Goal: Information Seeking & Learning: Learn about a topic

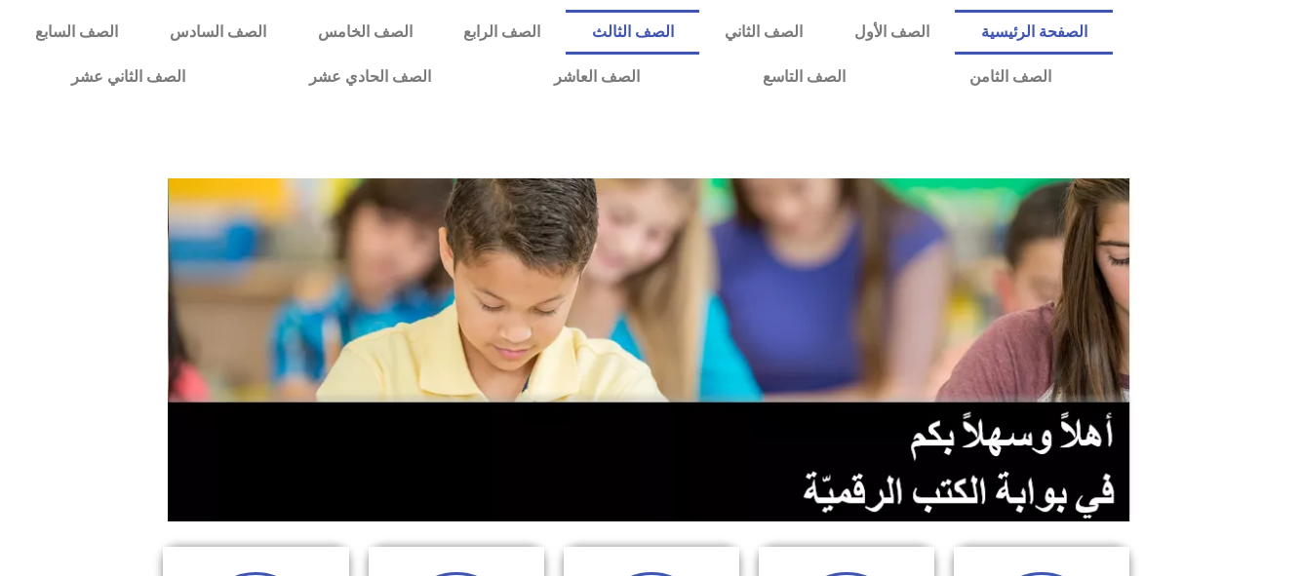
click at [699, 22] on link "الصف الثالث" at bounding box center [633, 32] width 134 height 45
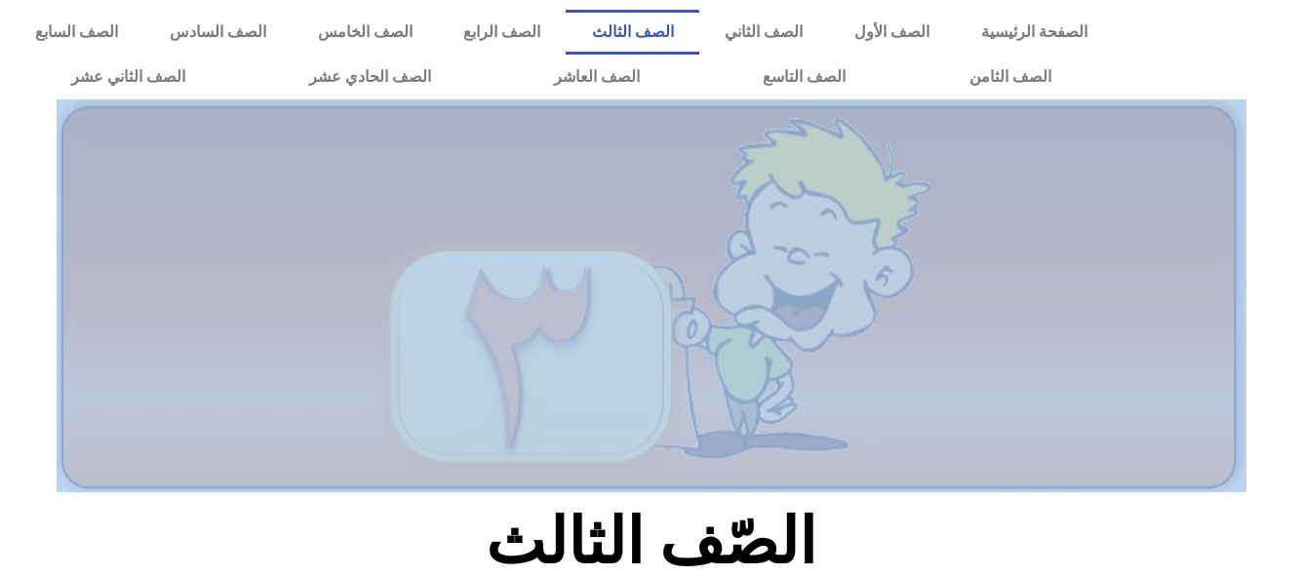
drag, startPoint x: 1281, startPoint y: 450, endPoint x: 1300, endPoint y: 514, distance: 67.3
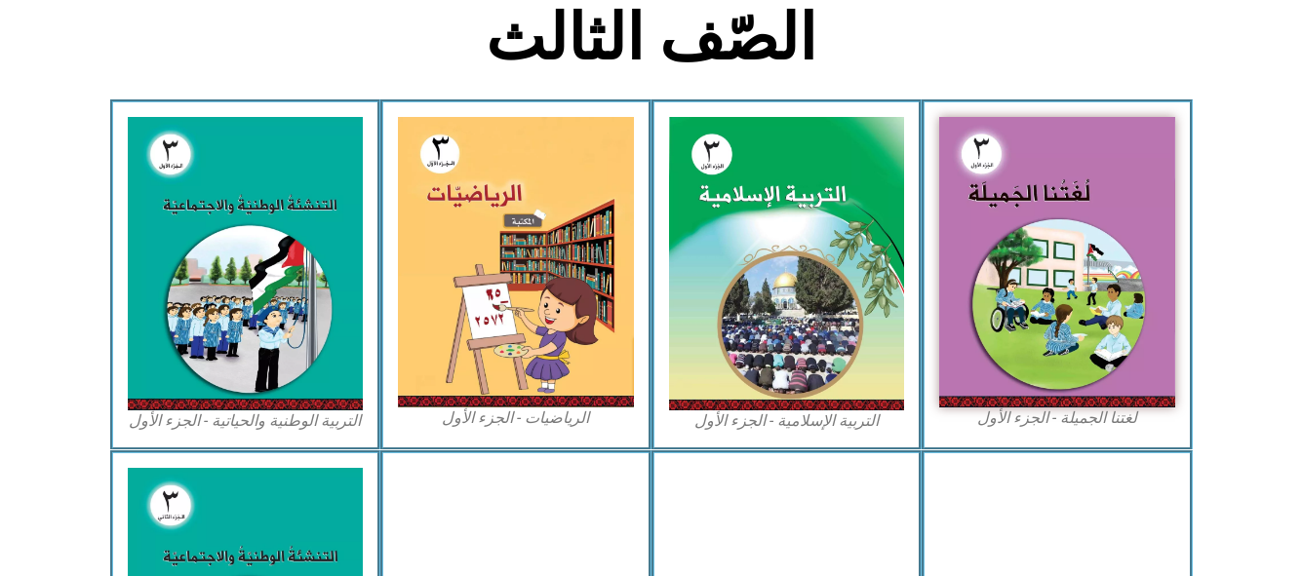
scroll to position [1167, 0]
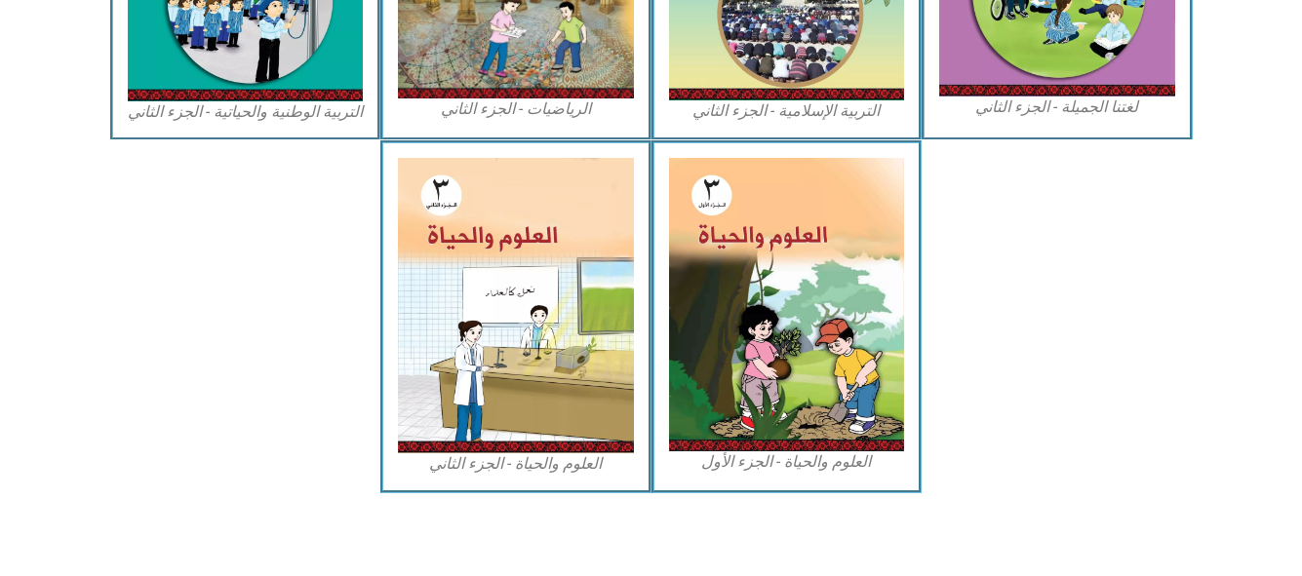
click at [905, 370] on div "العلوم والحياة - الجزء الأول" at bounding box center [787, 316] width 271 height 352
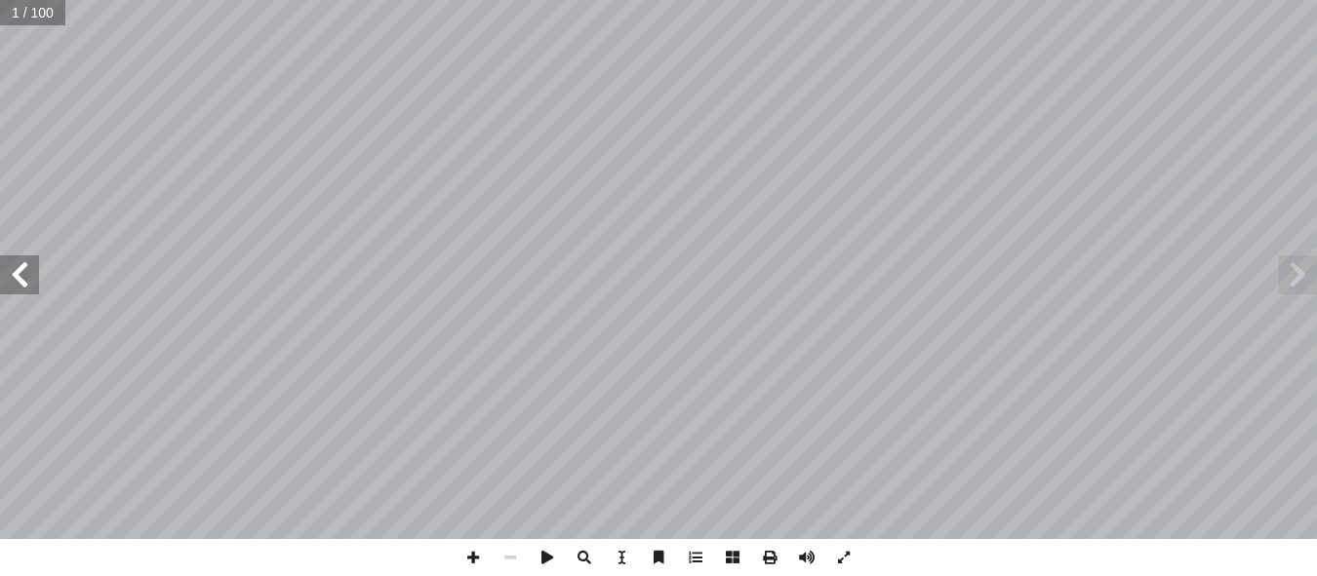
click at [22, 284] on span at bounding box center [19, 275] width 39 height 39
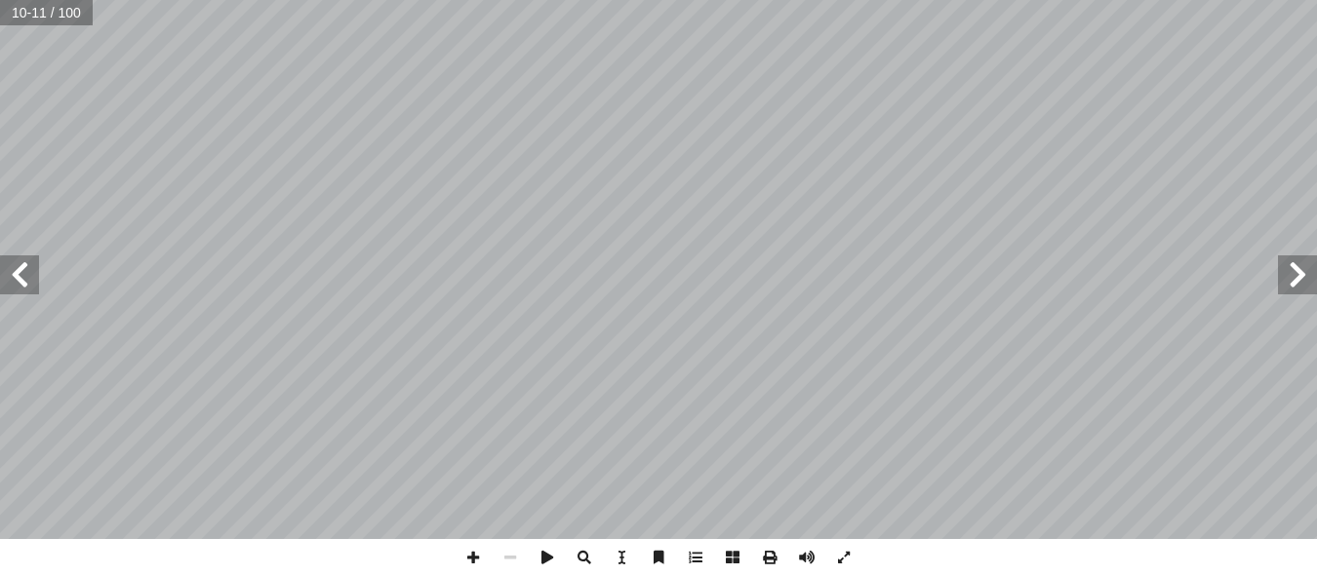
click at [22, 284] on span at bounding box center [19, 275] width 39 height 39
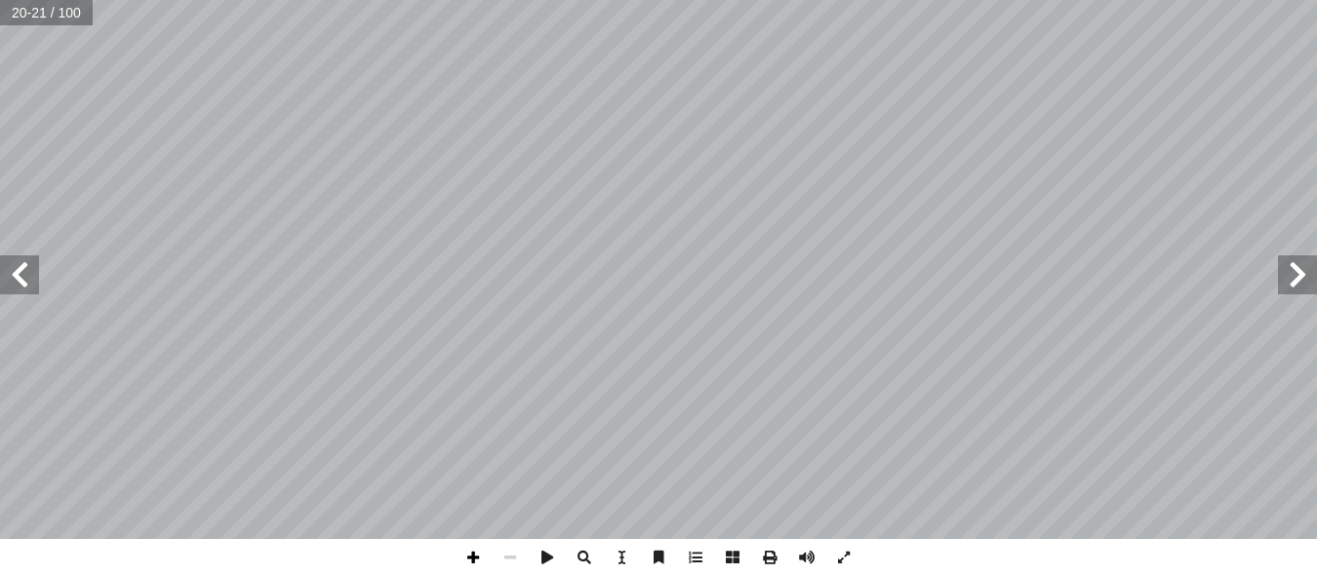
click at [472, 558] on span at bounding box center [473, 557] width 37 height 37
